Goal: Complete application form: Complete application form

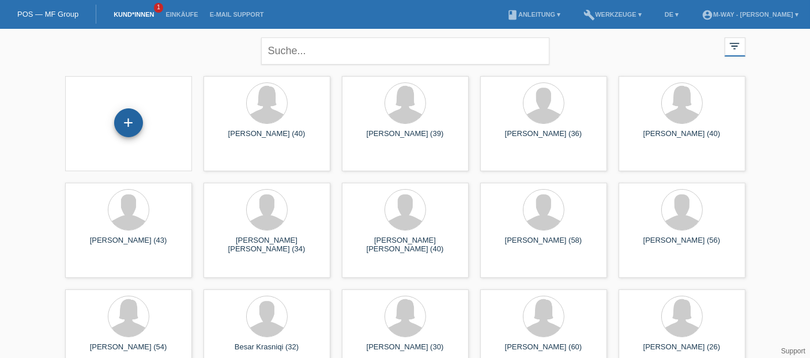
click at [129, 119] on div "+" at bounding box center [128, 122] width 29 height 29
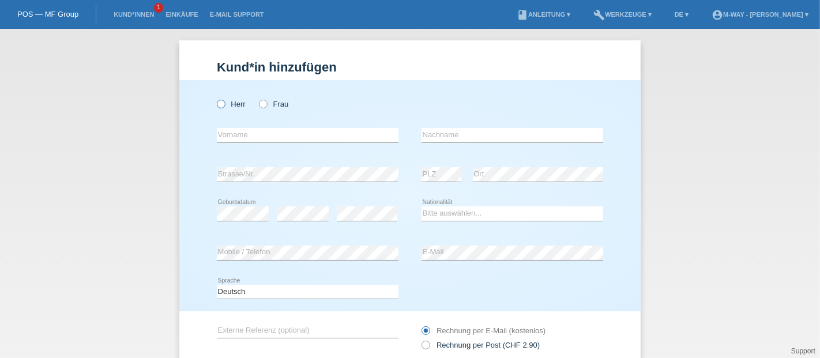
click at [215, 98] on icon at bounding box center [215, 98] width 0 height 0
click at [217, 106] on input "Herr" at bounding box center [220, 103] width 7 height 7
radio input "true"
click at [227, 129] on input "text" at bounding box center [308, 135] width 182 height 14
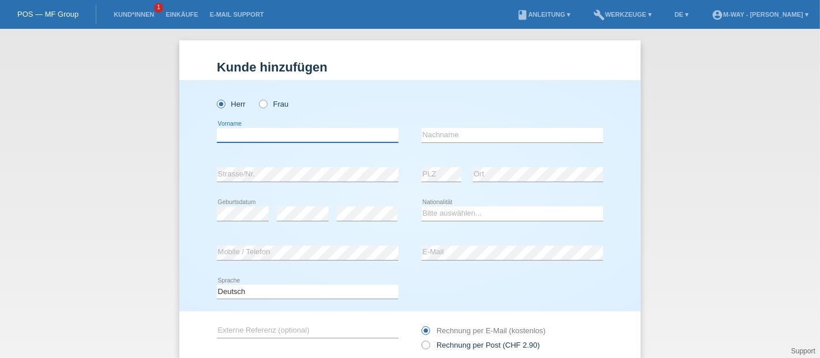
click at [359, 141] on input "text" at bounding box center [308, 135] width 182 height 14
type input "D"
type input "Oscar"
type input "Veloso"
click at [443, 218] on select "Bitte auswählen... Schweiz Deutschland Liechtenstein Österreich ------------ Af…" at bounding box center [512, 213] width 182 height 14
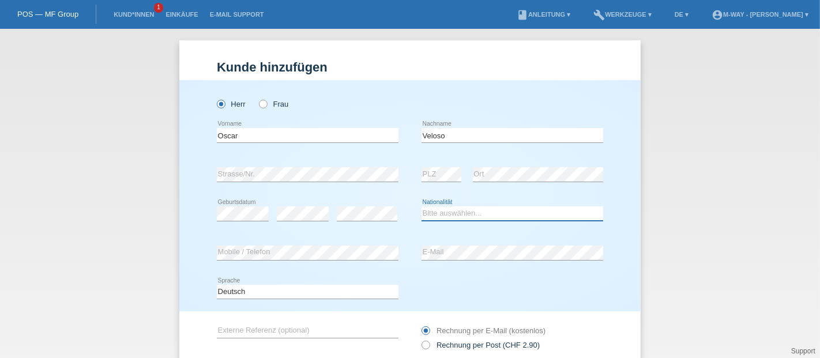
select select "CH"
click at [421, 206] on select "Bitte auswählen... Schweiz Deutschland Liechtenstein Österreich ------------ Af…" at bounding box center [512, 213] width 182 height 14
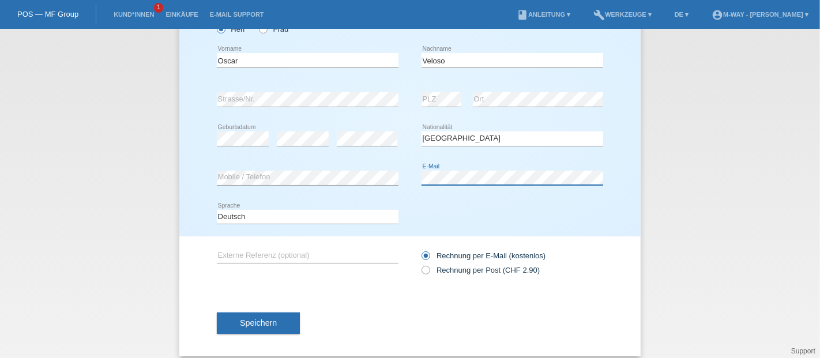
scroll to position [76, 0]
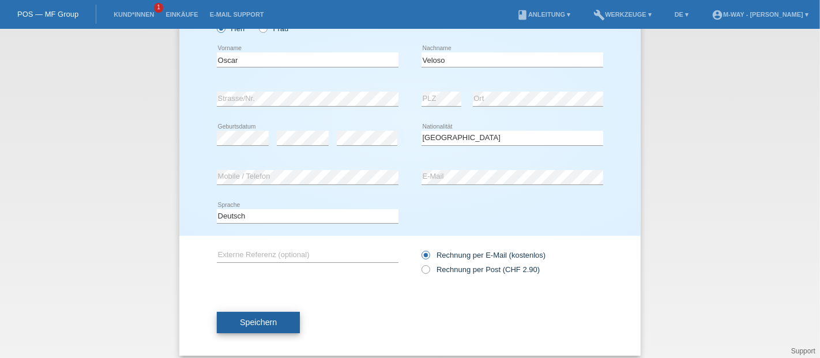
click at [242, 317] on button "Speichern" at bounding box center [258, 323] width 83 height 22
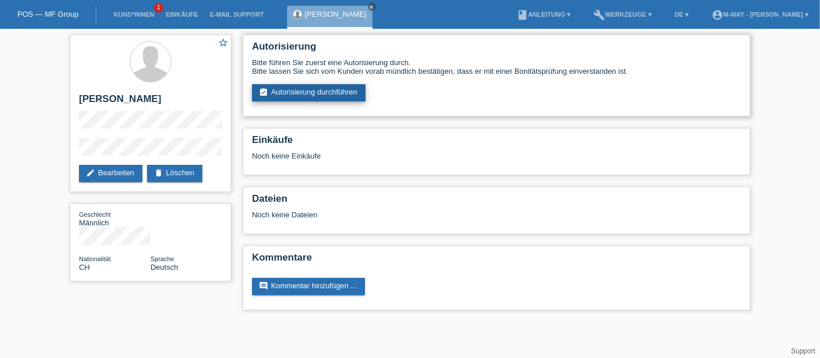
click at [287, 85] on link "assignment_turned_in Autorisierung durchführen" at bounding box center [309, 92] width 114 height 17
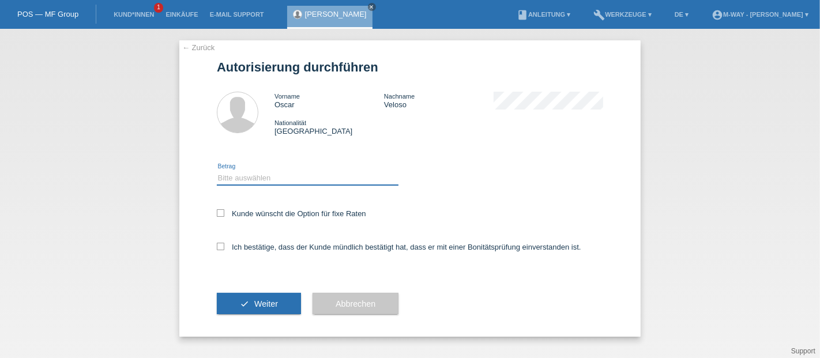
click at [252, 172] on select "Bitte auswählen CHF 1.00 - CHF 499.00 CHF 500.00 - CHF 1'999.00 CHF 2'000.00 - …" at bounding box center [308, 178] width 182 height 14
select select "3"
click at [217, 171] on select "Bitte auswählen CHF 1.00 - CHF 499.00 CHF 500.00 - CHF 1'999.00 CHF 2'000.00 - …" at bounding box center [308, 178] width 182 height 14
click at [217, 217] on icon at bounding box center [220, 212] width 7 height 7
click at [217, 217] on input "Kunde wünscht die Option für fixe Raten" at bounding box center [220, 212] width 7 height 7
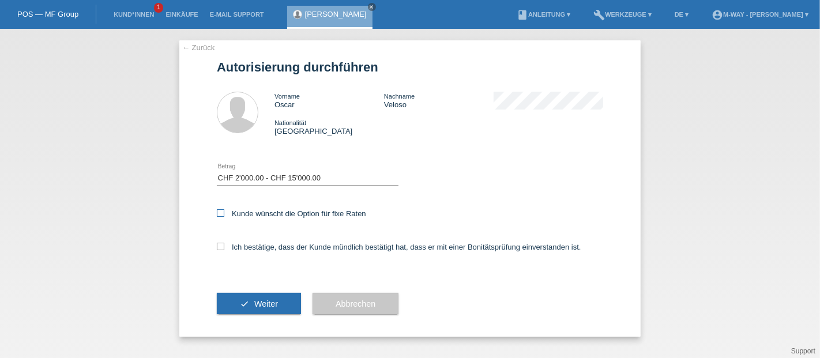
checkbox input "true"
click at [222, 246] on icon at bounding box center [220, 246] width 7 height 7
click at [222, 246] on input "Ich bestätige, dass der Kunde mündlich bestätigt hat, dass er mit einer Bonität…" at bounding box center [220, 246] width 7 height 7
checkbox input "true"
click at [257, 293] on div "check Weiter" at bounding box center [259, 303] width 84 height 67
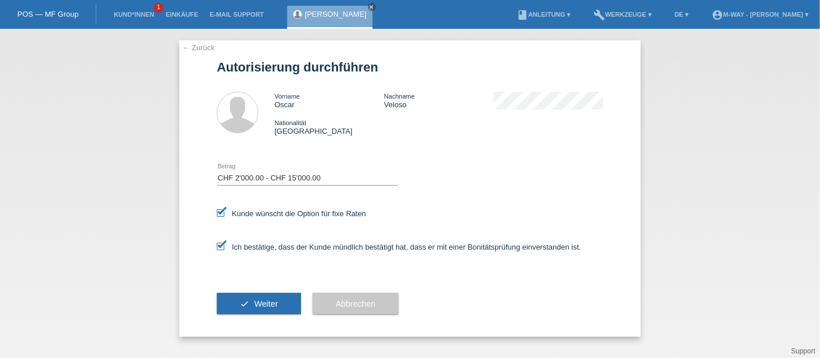
click at [259, 293] on div "check Weiter" at bounding box center [259, 303] width 84 height 67
click at [259, 298] on button "check Weiter" at bounding box center [259, 304] width 84 height 22
